Goal: Check status: Check status

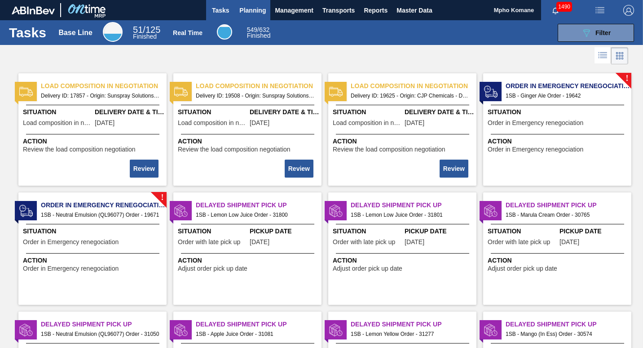
click at [258, 9] on span "Planning" at bounding box center [252, 10] width 27 height 11
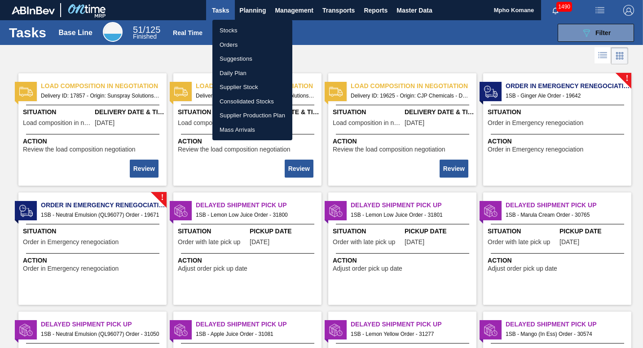
click at [238, 28] on li "Stocks" at bounding box center [252, 30] width 80 height 14
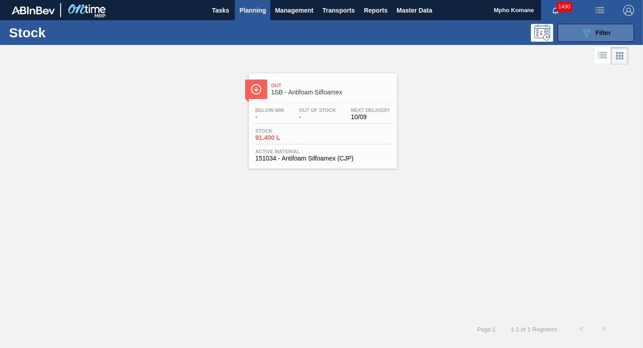
click at [584, 31] on icon "089F7B8B-B2A5-4AFE-B5C0-19BA573D28AC" at bounding box center [586, 32] width 11 height 11
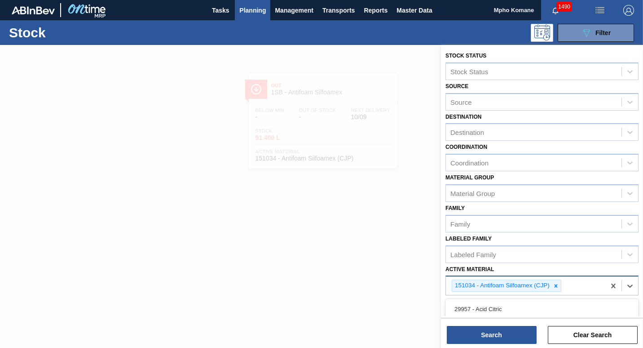
click at [566, 288] on div "151034 - Antifoam Silfoamex (CJP)" at bounding box center [525, 285] width 159 height 18
type Material "274696"
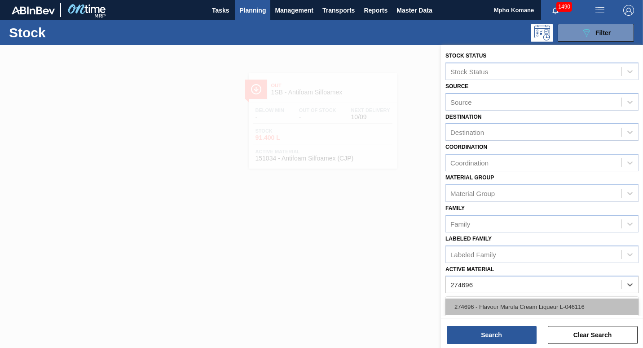
click at [557, 305] on div "274696 - Flavour Marula Cream Liqueur L-046116" at bounding box center [542, 306] width 193 height 17
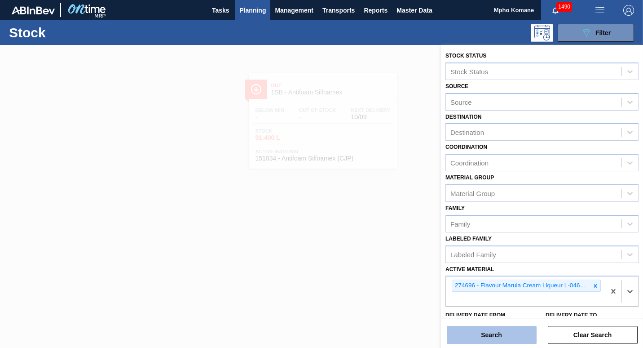
click at [512, 331] on button "Search" at bounding box center [492, 335] width 90 height 18
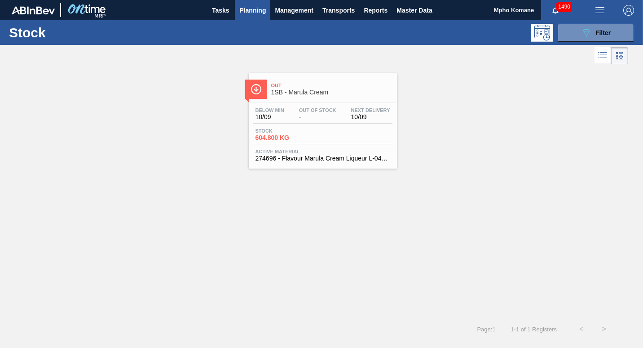
click at [351, 133] on div "Stock 604.800 KG" at bounding box center [322, 136] width 139 height 16
click at [601, 33] on span "Filter" at bounding box center [603, 32] width 15 height 7
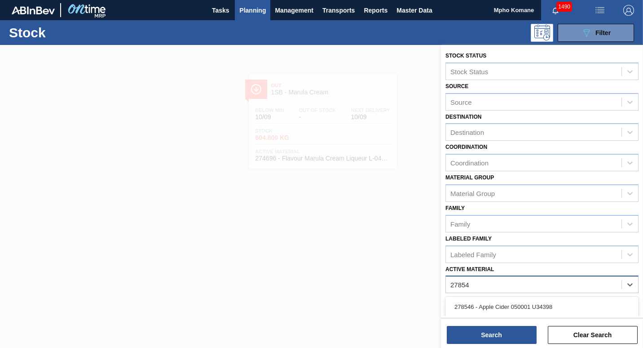
type Material "278548"
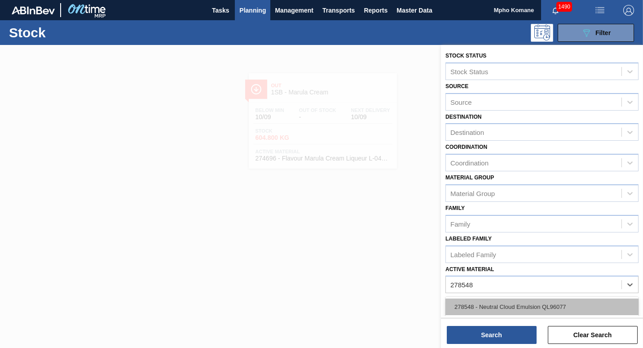
click at [548, 304] on div "278548 - Neutral Cloud Emulsion QL96077" at bounding box center [542, 306] width 193 height 17
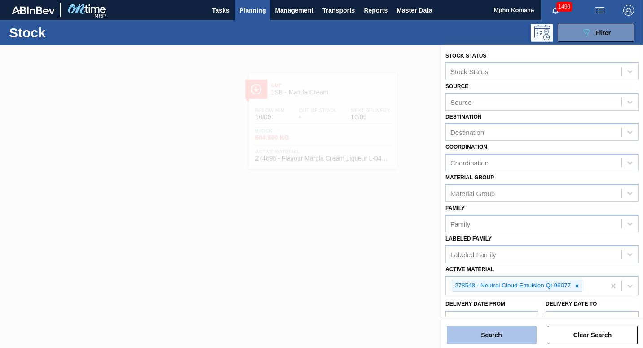
click at [513, 331] on button "Search" at bounding box center [492, 335] width 90 height 18
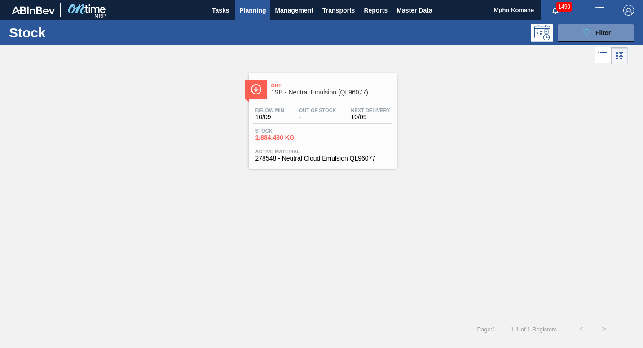
click at [331, 133] on div "Stock 1,884.480 KG" at bounding box center [322, 136] width 139 height 16
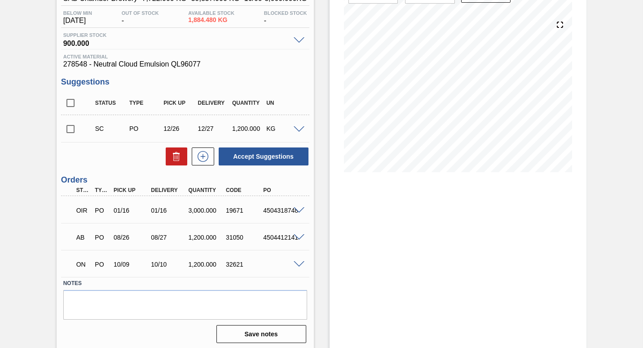
scroll to position [93, 0]
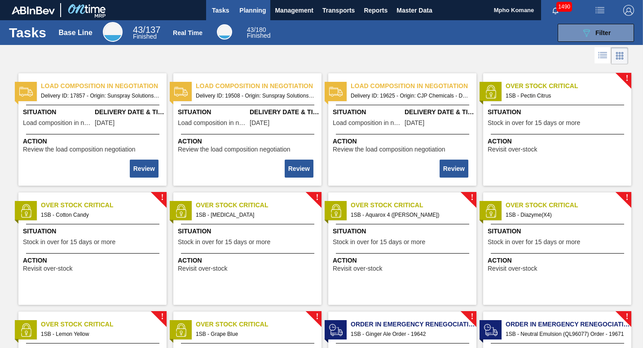
click at [249, 14] on span "Planning" at bounding box center [252, 10] width 27 height 11
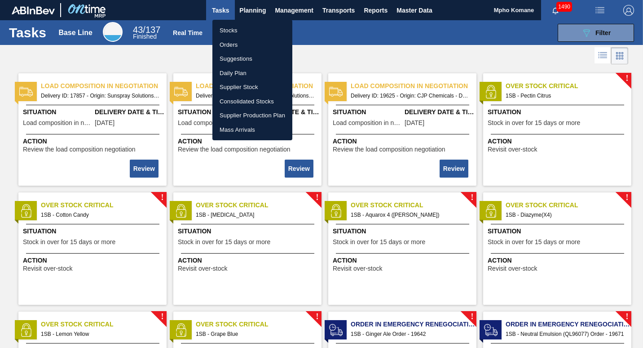
click at [236, 31] on li "Stocks" at bounding box center [252, 30] width 80 height 14
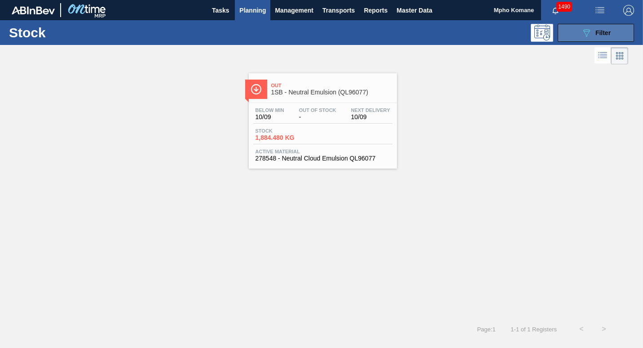
click at [581, 31] on icon "089F7B8B-B2A5-4AFE-B5C0-19BA573D28AC" at bounding box center [586, 32] width 11 height 11
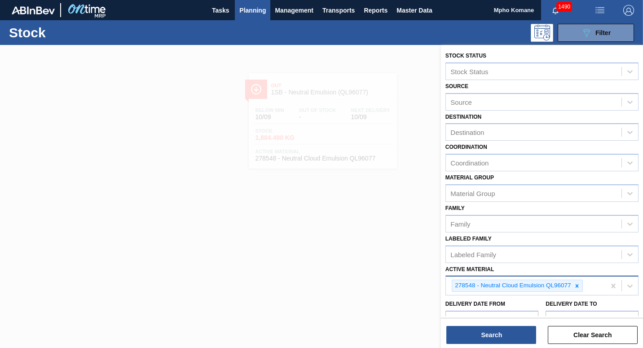
click at [587, 287] on div "278548 - Neutral Cloud Emulsion QL96077" at bounding box center [525, 285] width 159 height 18
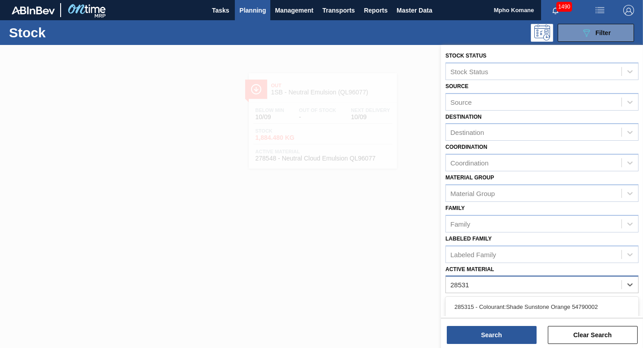
type Material "285315"
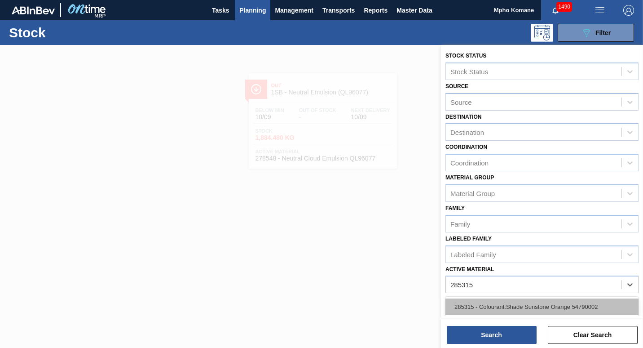
click at [500, 305] on div "285315 - Colourant:Shade Sunstone Orange 54790002" at bounding box center [542, 306] width 193 height 17
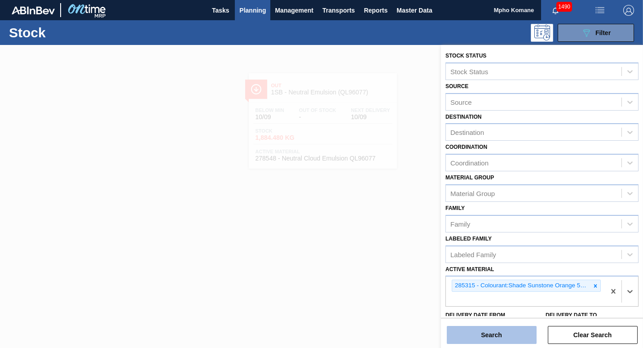
click at [483, 335] on button "Search" at bounding box center [492, 335] width 90 height 18
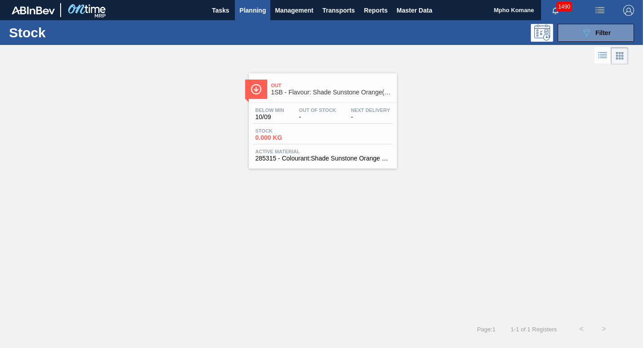
click at [284, 135] on span "0.000 KG" at bounding box center [287, 137] width 63 height 7
click at [612, 30] on button "089F7B8B-B2A5-4AFE-B5C0-19BA573D28AC Filter" at bounding box center [596, 33] width 76 height 18
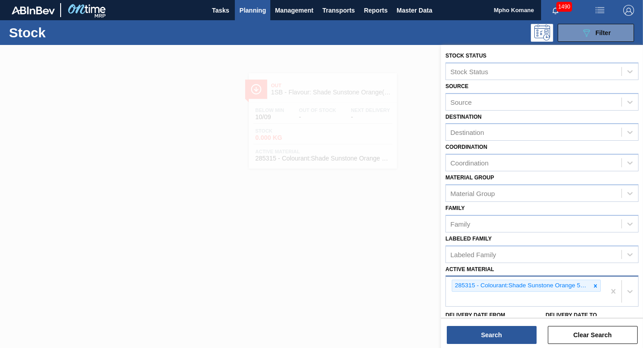
click at [601, 283] on div "285315 - Colourant:Shade Sunstone Orange 54790002" at bounding box center [525, 291] width 159 height 30
click at [603, 289] on div "285315 - Colourant:Shade Sunstone Orange 54790002" at bounding box center [525, 291] width 159 height 30
click at [600, 287] on div "285315 - Colourant:Shade Sunstone Orange 54790002" at bounding box center [525, 291] width 159 height 30
click at [600, 282] on div "285315 - Colourant:Shade Sunstone Orange 54790002" at bounding box center [525, 291] width 159 height 30
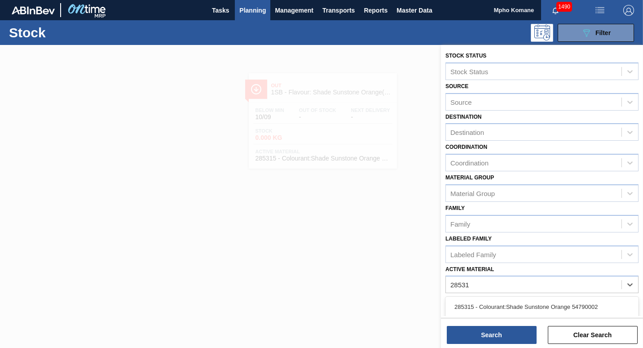
type Material "285316"
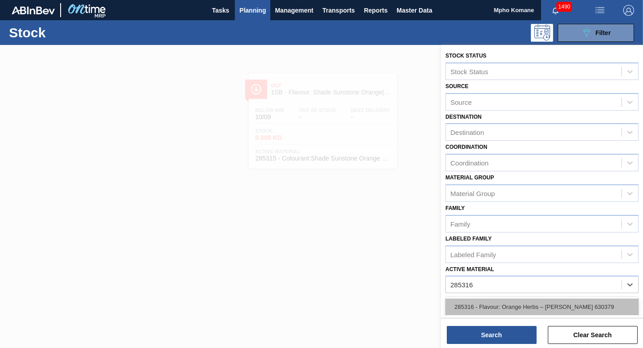
click at [535, 305] on div "285316 - Flavour: Orange Herbs – [PERSON_NAME] 630379" at bounding box center [542, 306] width 193 height 17
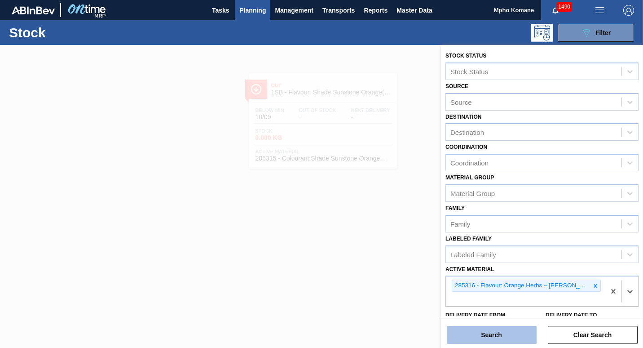
click at [495, 330] on button "Search" at bounding box center [492, 335] width 90 height 18
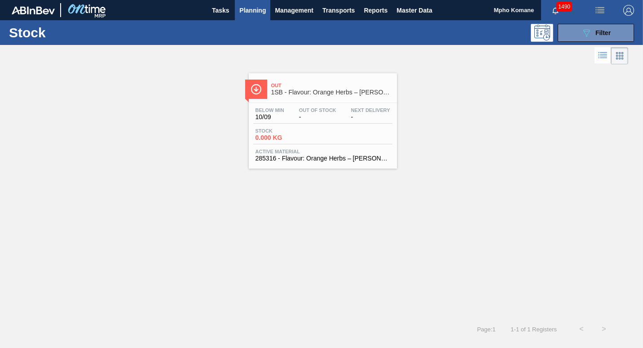
click at [301, 133] on div "Stock 0.000 KG" at bounding box center [286, 134] width 67 height 13
click at [252, 11] on span "Planning" at bounding box center [252, 10] width 27 height 11
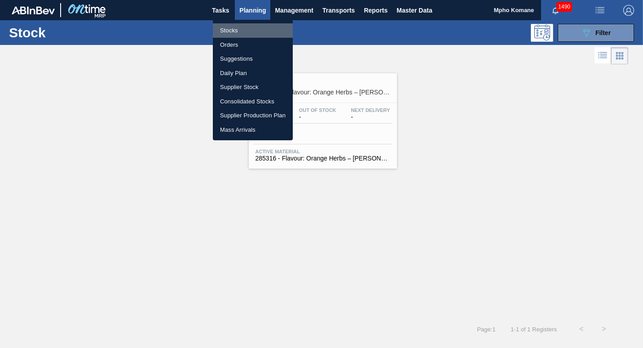
click at [236, 26] on li "Stocks" at bounding box center [253, 30] width 80 height 14
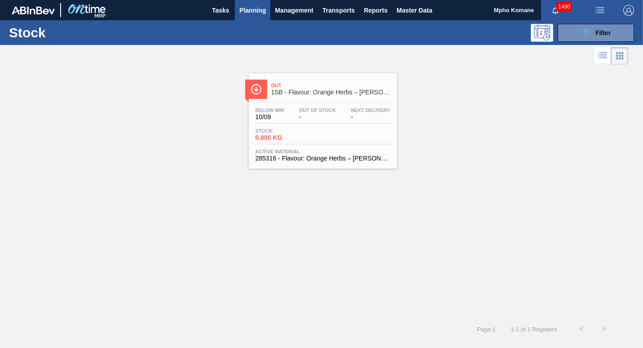
click at [262, 6] on span "Planning" at bounding box center [252, 10] width 27 height 11
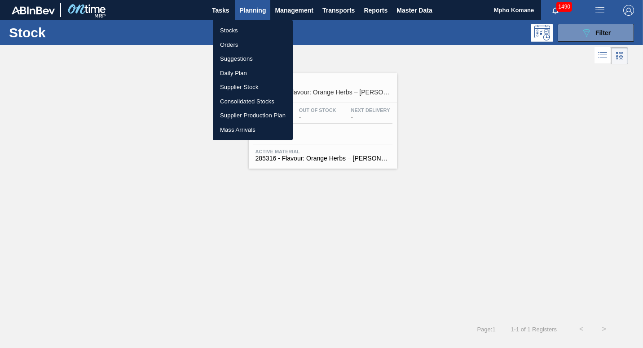
click at [231, 43] on li "Orders" at bounding box center [253, 45] width 80 height 14
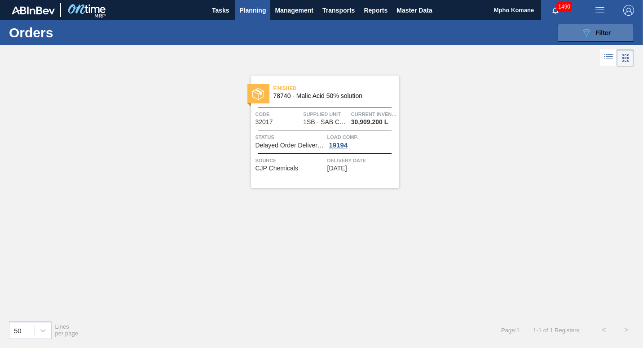
click at [598, 32] on span "Filter" at bounding box center [603, 32] width 15 height 7
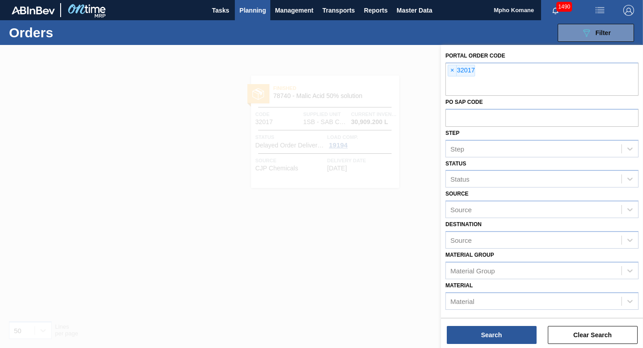
click at [263, 8] on span "Planning" at bounding box center [252, 10] width 27 height 11
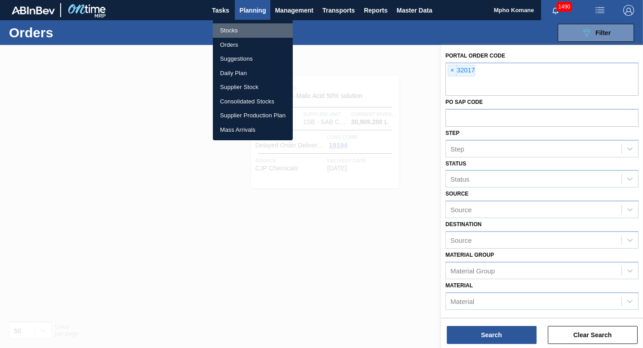
click at [246, 32] on li "Stocks" at bounding box center [253, 30] width 80 height 14
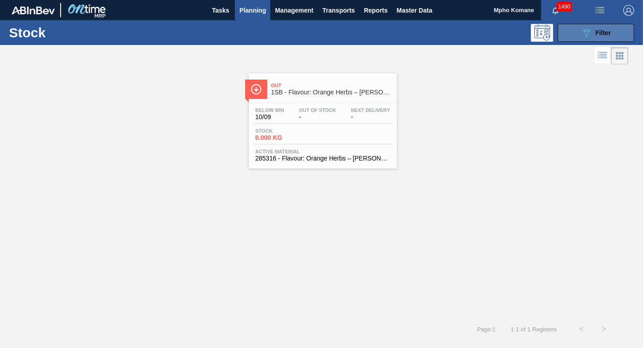
click at [581, 35] on icon "089F7B8B-B2A5-4AFE-B5C0-19BA573D28AC" at bounding box center [586, 32] width 11 height 11
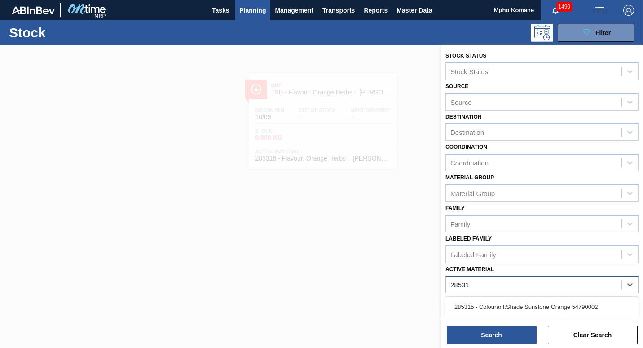
type Material "285318"
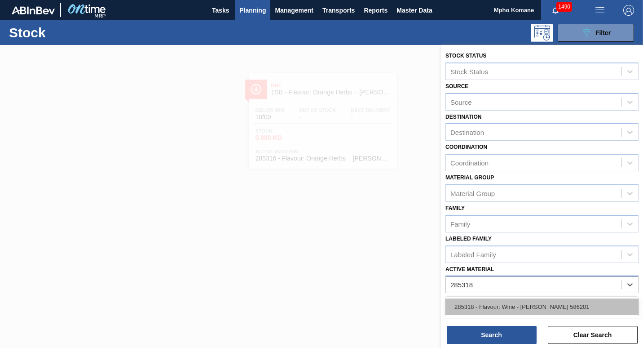
click at [525, 304] on div "285318 - Flavour: Wine - [PERSON_NAME] 586201" at bounding box center [542, 306] width 193 height 17
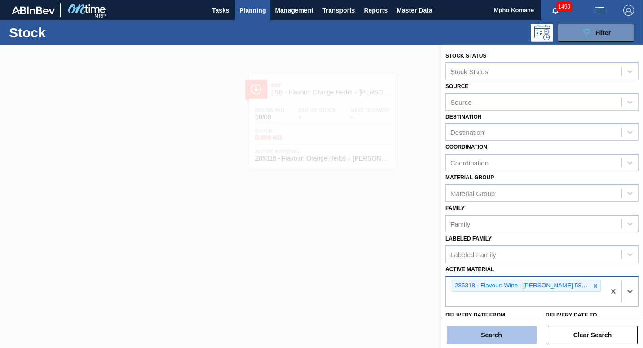
click at [484, 336] on button "Search" at bounding box center [492, 335] width 90 height 18
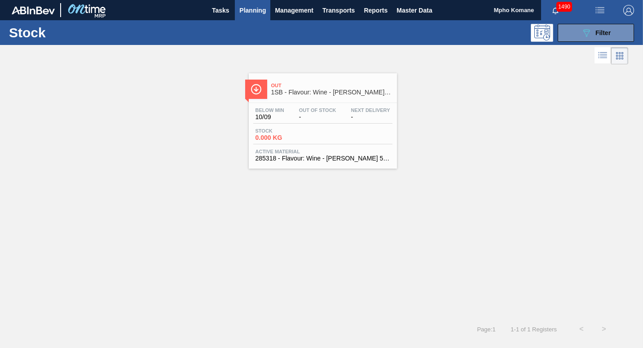
click at [328, 124] on div "Below Min 10/09 Out Of Stock - Next Delivery - Stock 0.000 KG Active Material 2…" at bounding box center [323, 133] width 148 height 61
